Goal: Task Accomplishment & Management: Complete application form

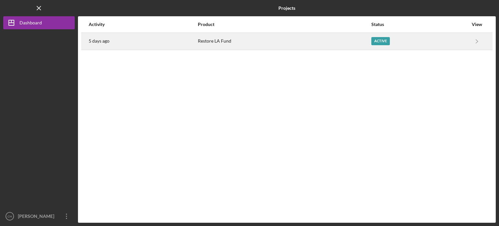
click at [332, 41] on div "Restore LA Fund" at bounding box center [284, 41] width 173 height 16
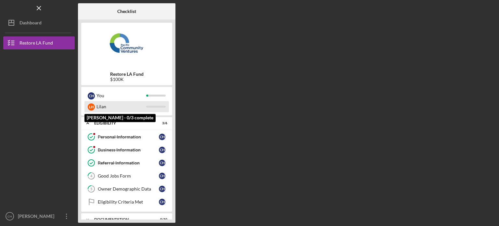
click at [125, 105] on div "Lilan" at bounding box center [122, 106] width 50 height 11
click at [116, 107] on div "Lilan" at bounding box center [122, 106] width 50 height 11
click at [106, 108] on div "Lilan" at bounding box center [122, 106] width 50 height 11
click at [93, 106] on div "L H" at bounding box center [91, 106] width 7 height 7
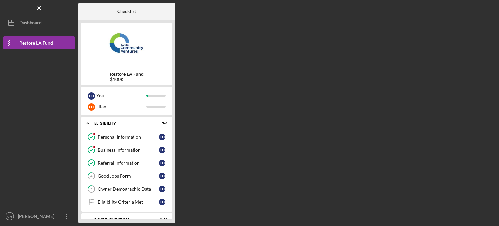
click at [175, 91] on div "Restore LA Fund $100K C H You [PERSON_NAME] Icon/Expander Eligibility 3 / 6 Per…" at bounding box center [127, 121] width 98 height 203
click at [142, 189] on div "Owner Demographic Data" at bounding box center [128, 188] width 61 height 5
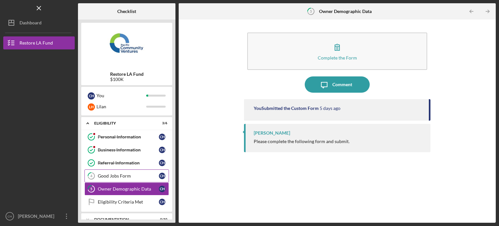
click at [121, 178] on link "4 Good Jobs Form C H" at bounding box center [127, 175] width 85 height 13
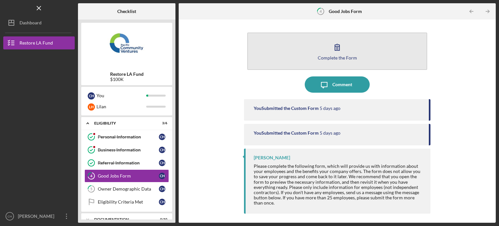
click at [371, 49] on button "Complete the Form Form" at bounding box center [337, 51] width 180 height 37
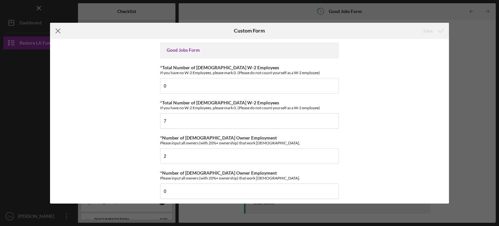
click at [54, 30] on icon "Icon/Menu Close" at bounding box center [58, 31] width 16 height 16
